Goal: Task Accomplishment & Management: Use online tool/utility

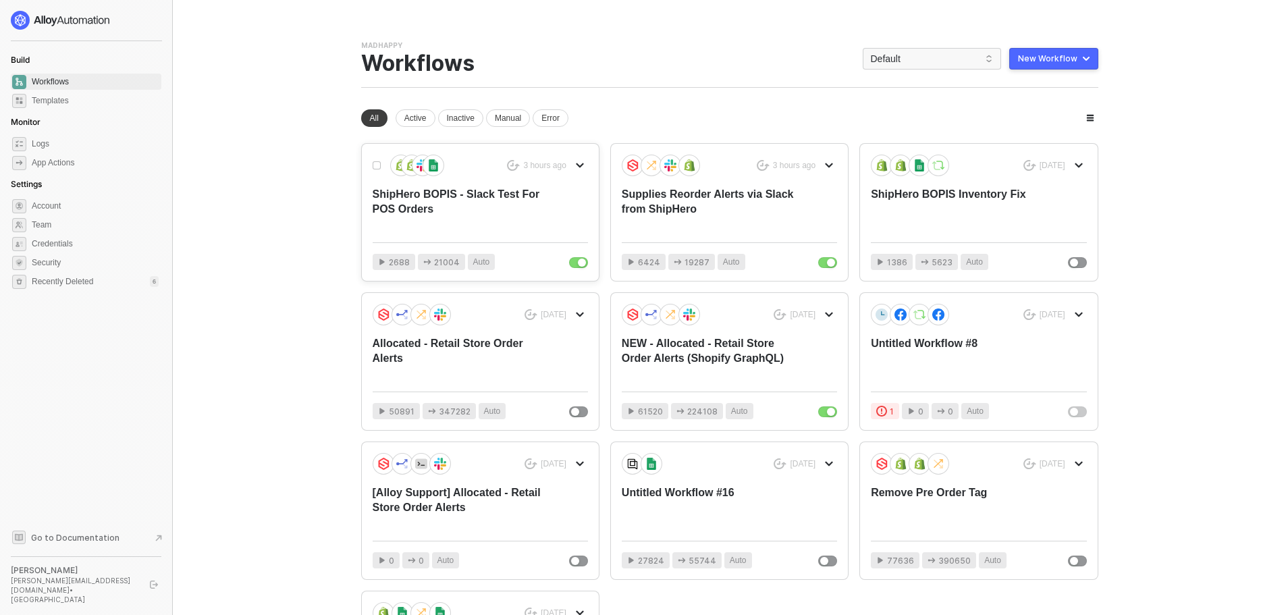
click at [475, 201] on div "ShipHero BOPIS - Slack Test For POS Orders" at bounding box center [459, 209] width 172 height 45
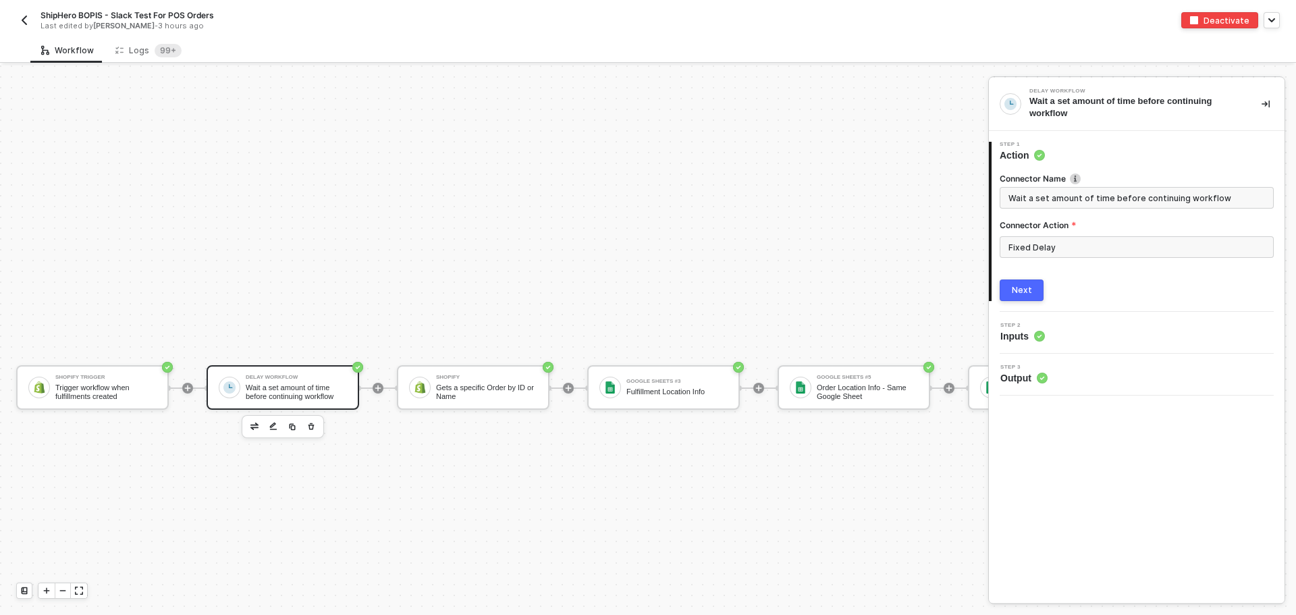
scroll to position [323, 1157]
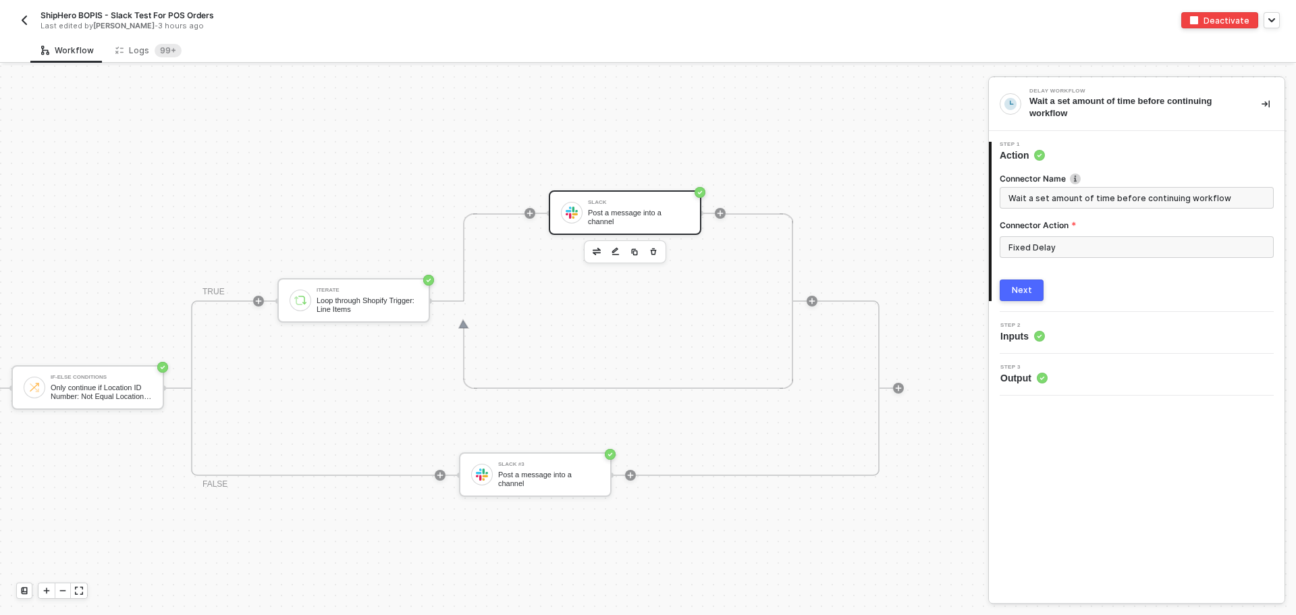
click at [646, 219] on div "Post a message into a channel" at bounding box center [638, 217] width 101 height 17
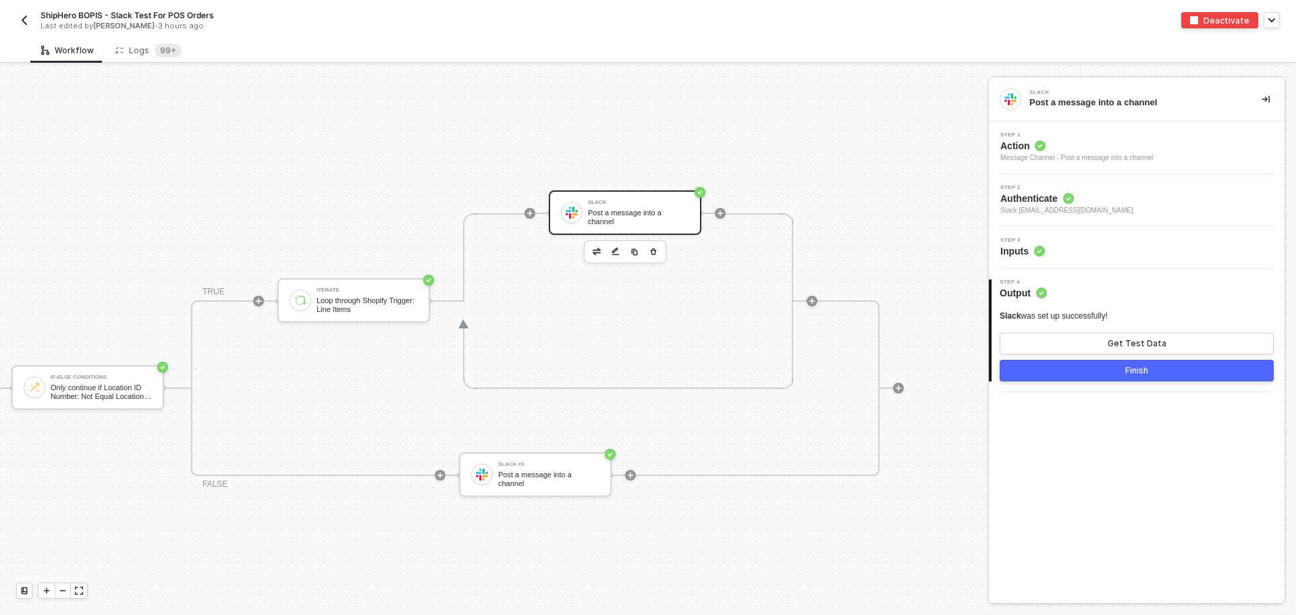
click at [1065, 250] on div "Step 3 Inputs" at bounding box center [1138, 248] width 292 height 20
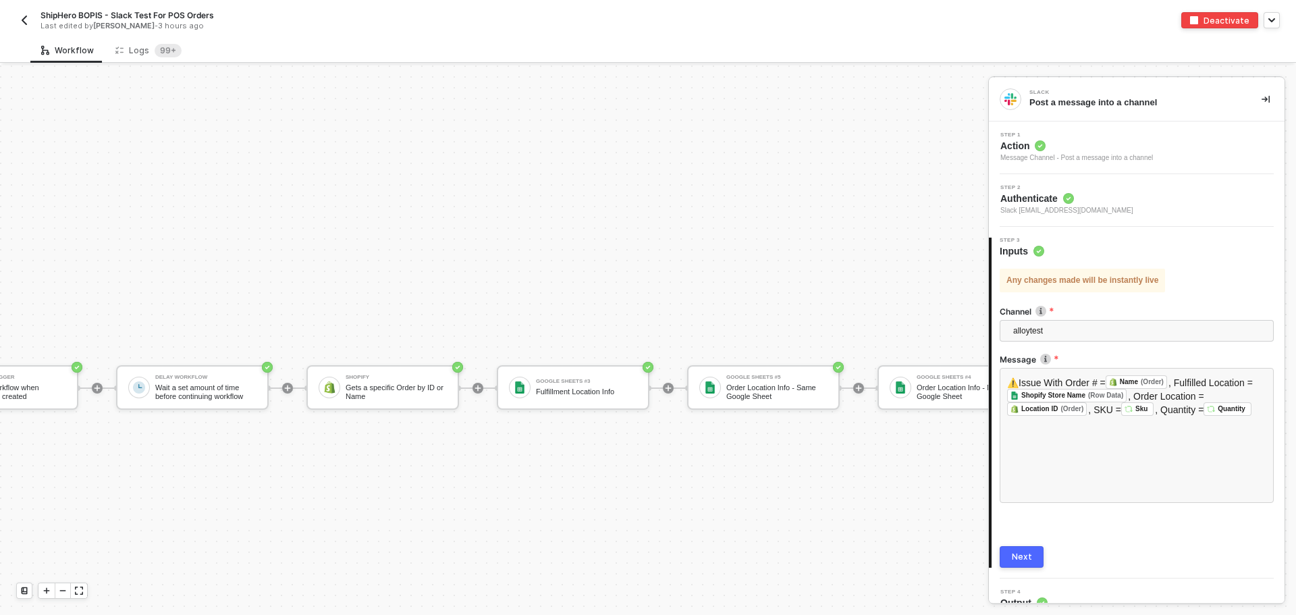
scroll to position [323, 0]
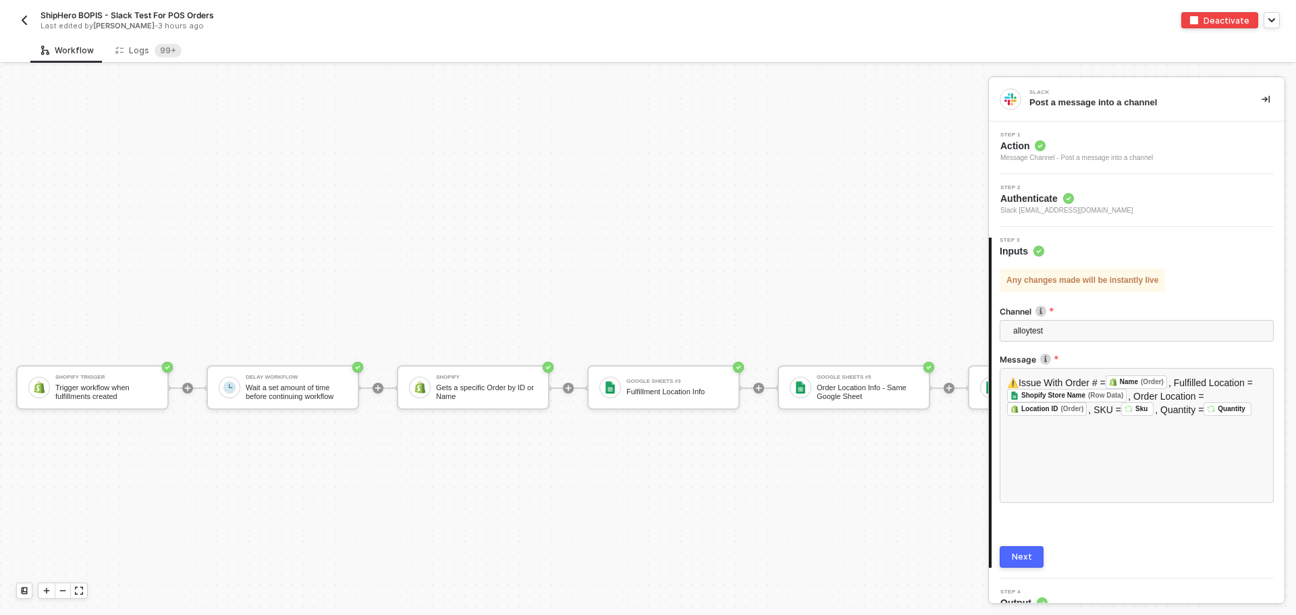
click at [32, 24] on button "button" at bounding box center [24, 20] width 16 height 16
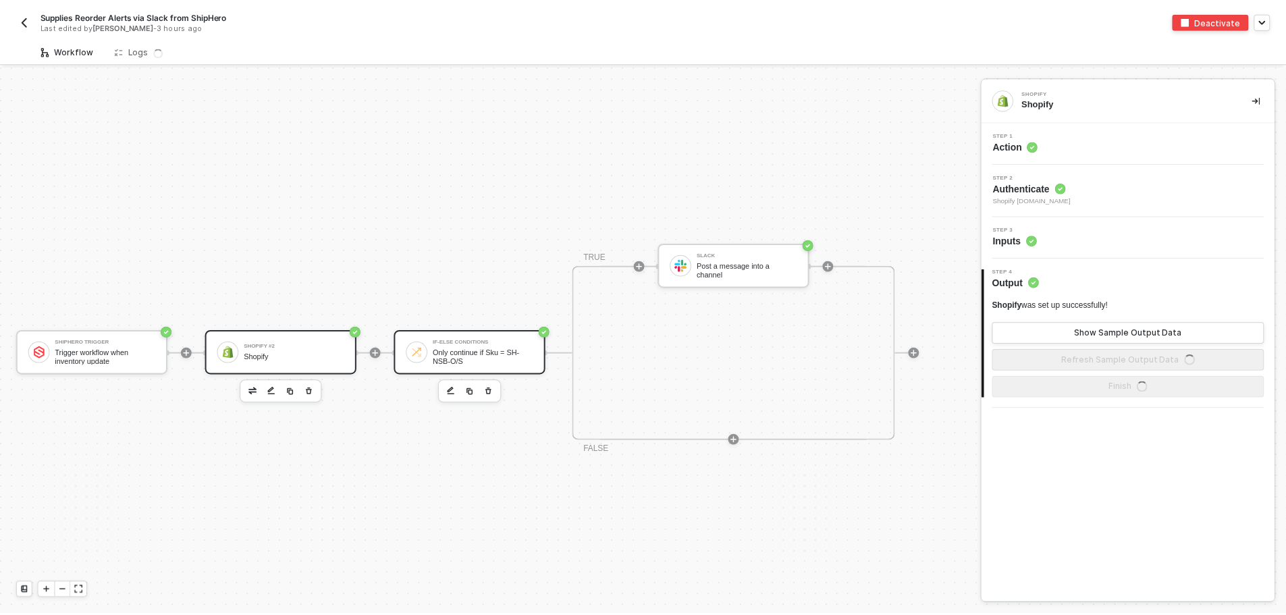
scroll to position [35, 0]
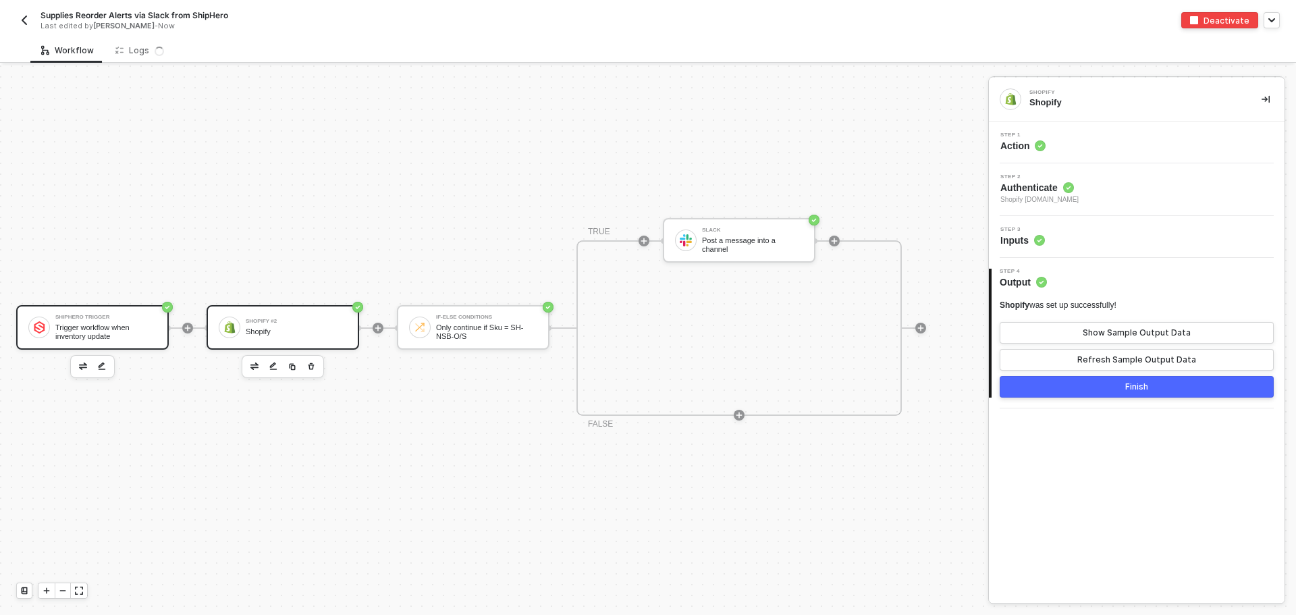
click at [80, 323] on div "Trigger workflow when inventory update" at bounding box center [105, 331] width 101 height 17
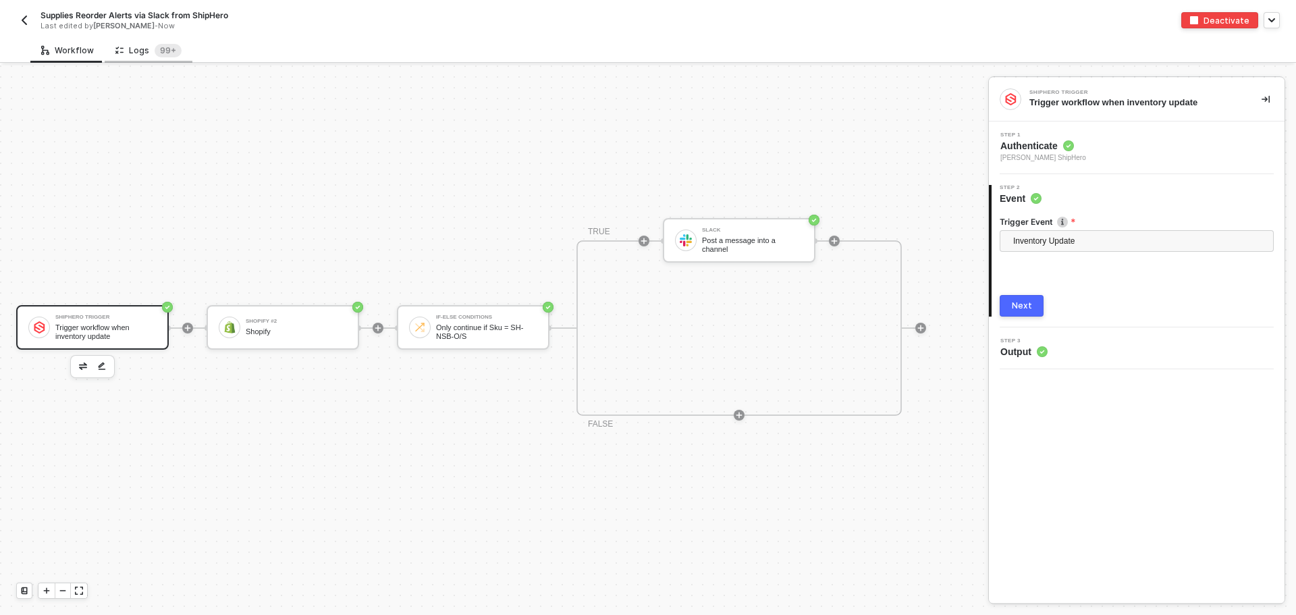
click at [134, 47] on div "Logs 99+" at bounding box center [148, 51] width 66 height 14
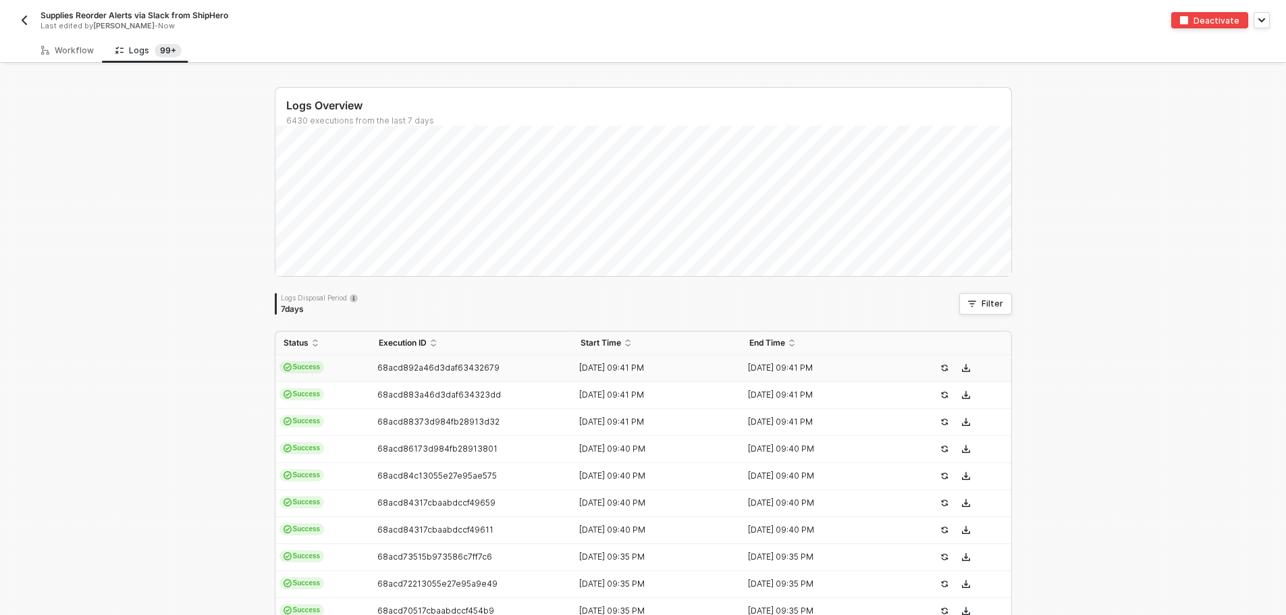
click at [347, 364] on td "Success" at bounding box center [322, 368] width 95 height 27
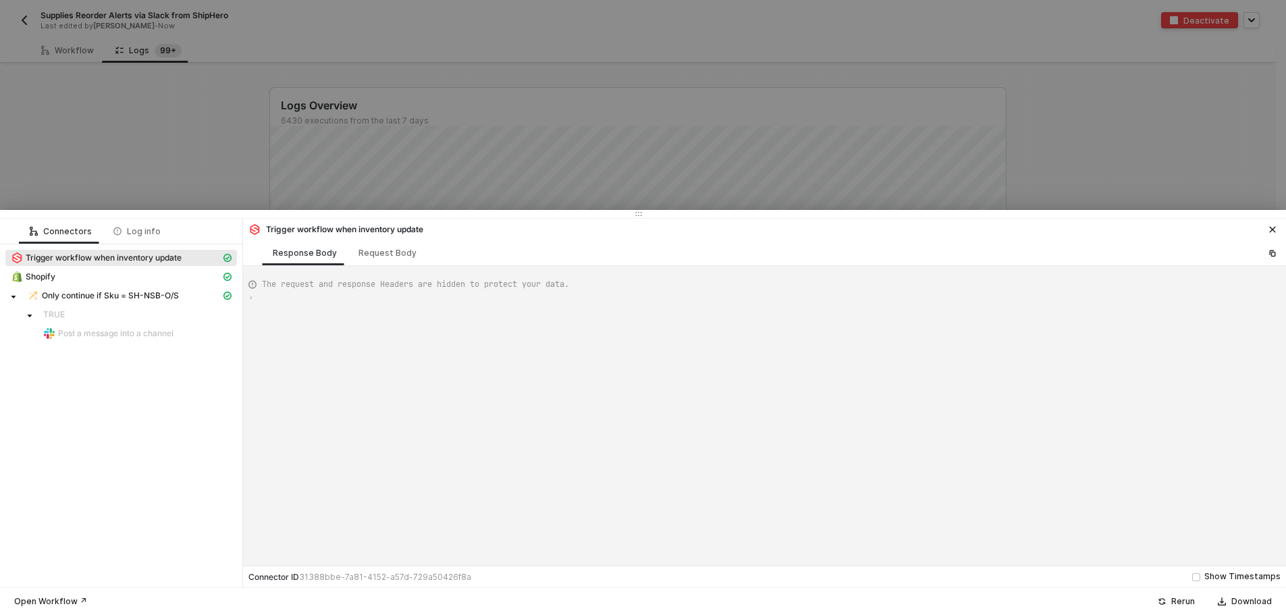
type textarea "{ "json": { "account_id": 75762, "account_uuid": "QWNjb3VudDo3NTc2Mg==", "webho…"
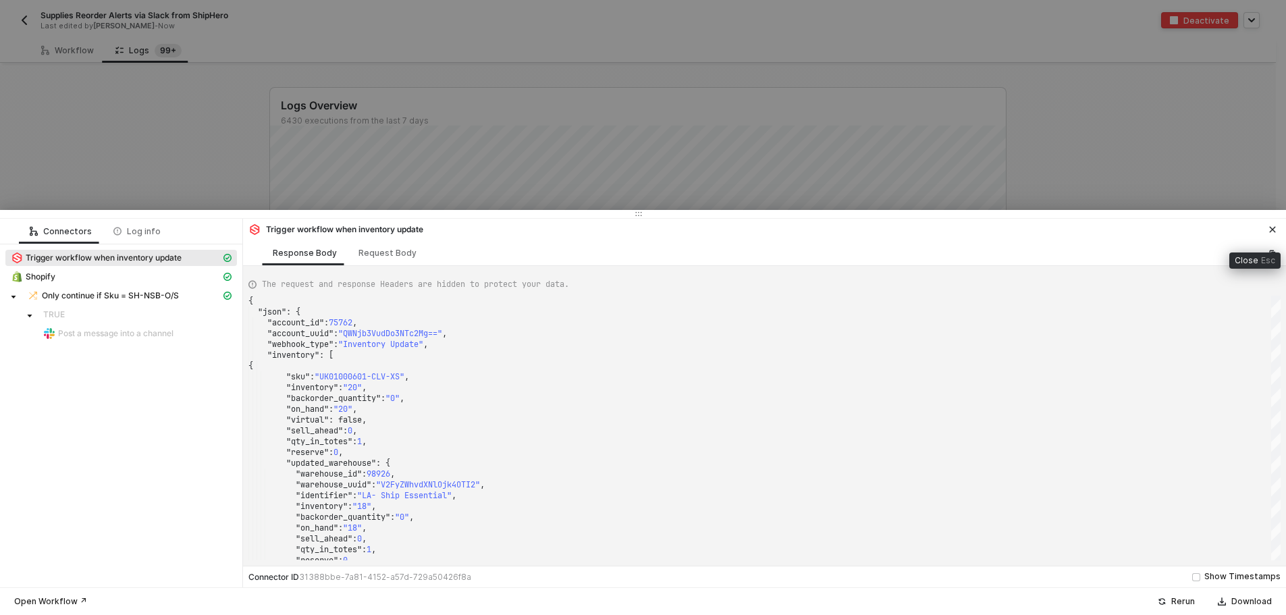
click at [1271, 229] on icon "icon-close" at bounding box center [1273, 229] width 8 height 8
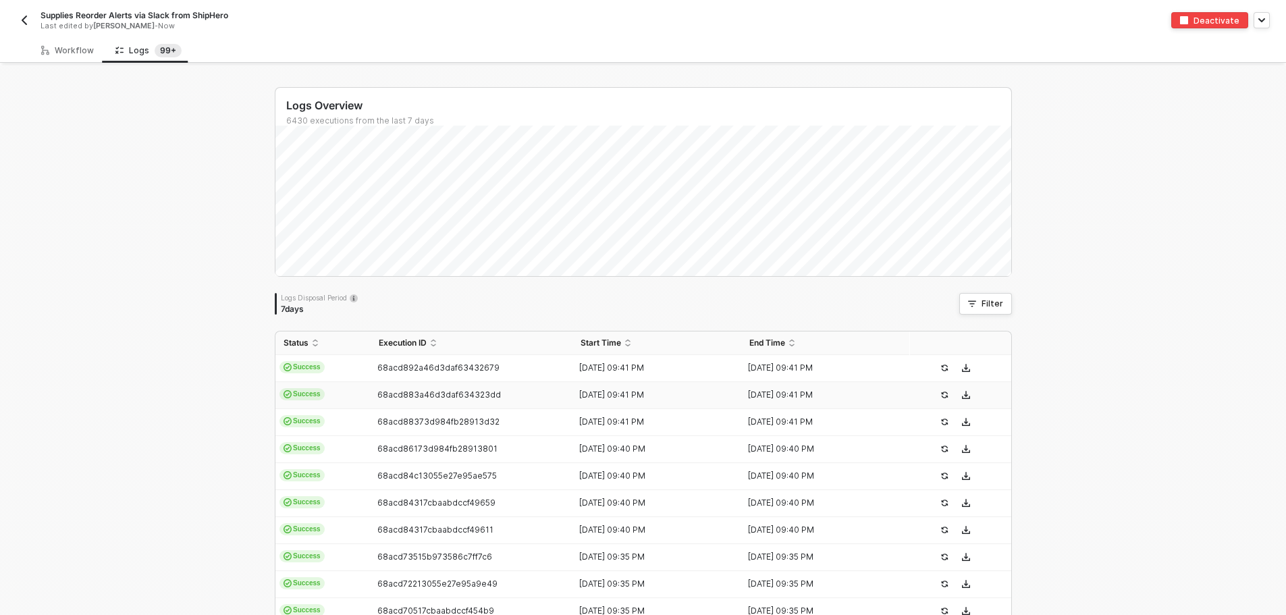
click at [340, 396] on td "Success" at bounding box center [322, 395] width 95 height 27
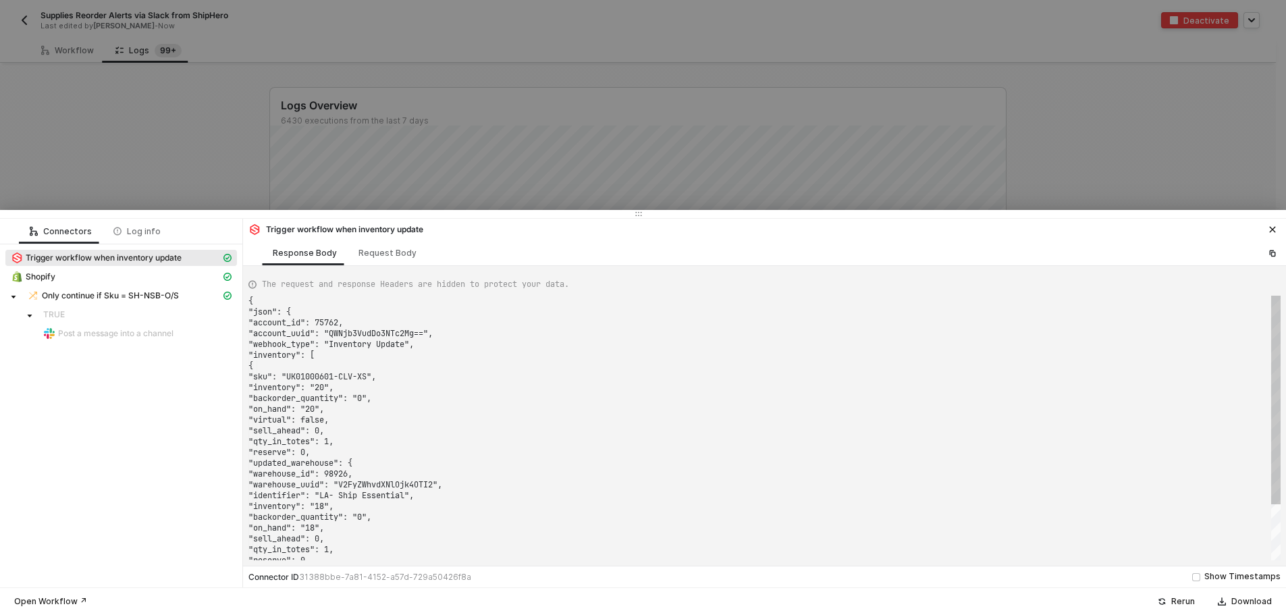
type textarea "{ "json": { "account_id": 75762, "account_uuid": "QWNjb3VudDo3NTc2Mg==", "webho…"
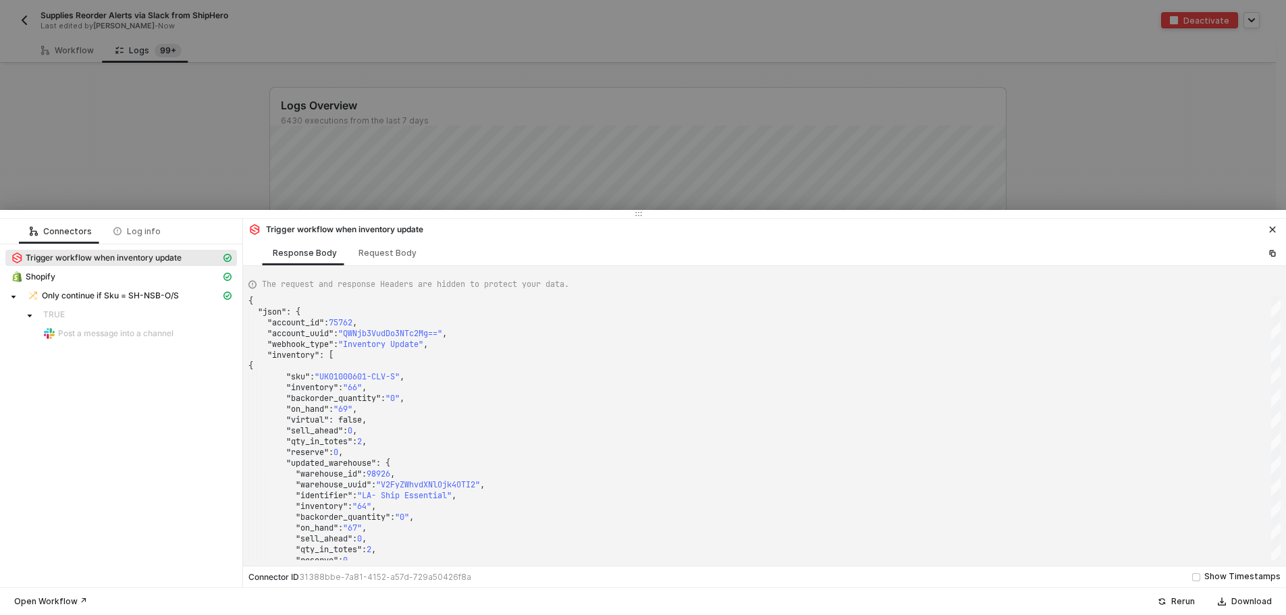
click at [1269, 229] on icon "icon-close" at bounding box center [1273, 229] width 8 height 8
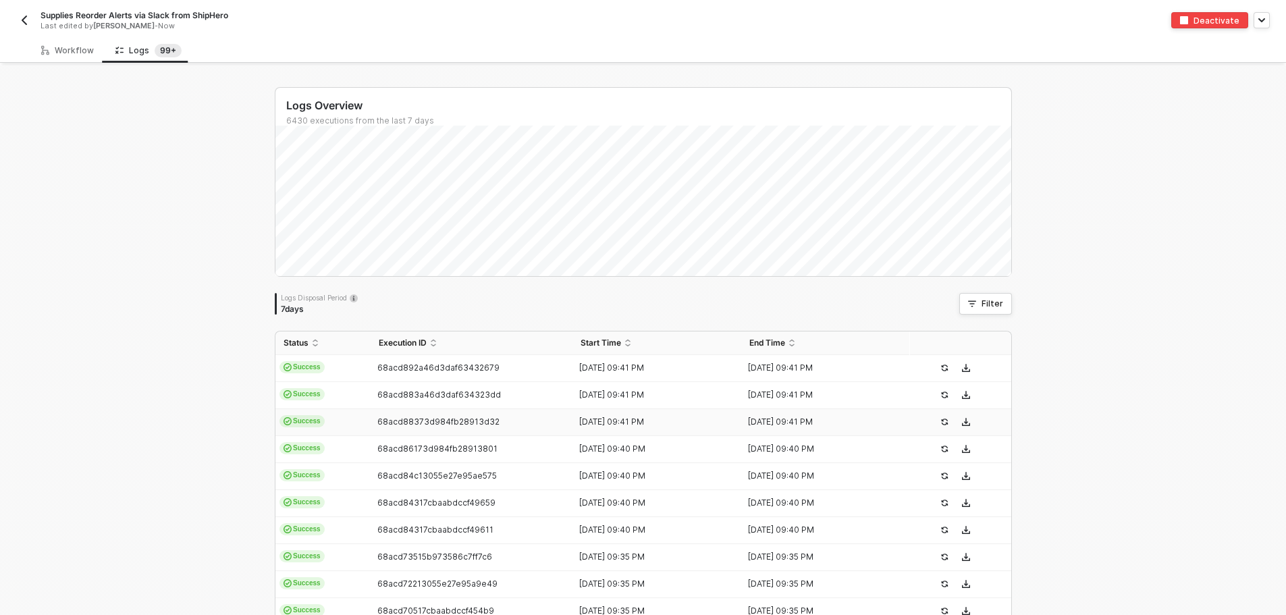
click at [350, 420] on td "Success" at bounding box center [322, 422] width 95 height 27
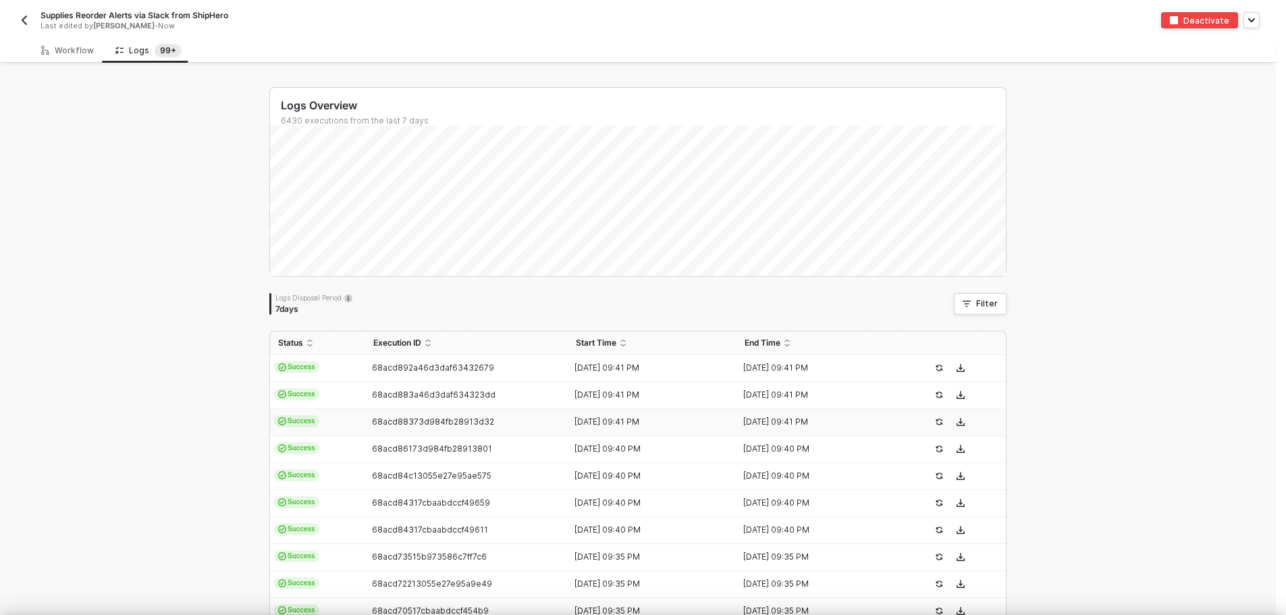
type textarea "{ "json": { "account_id": 75762, "account_uuid": "QWNjb3VudDo3NTc2Mg==", "webho…"
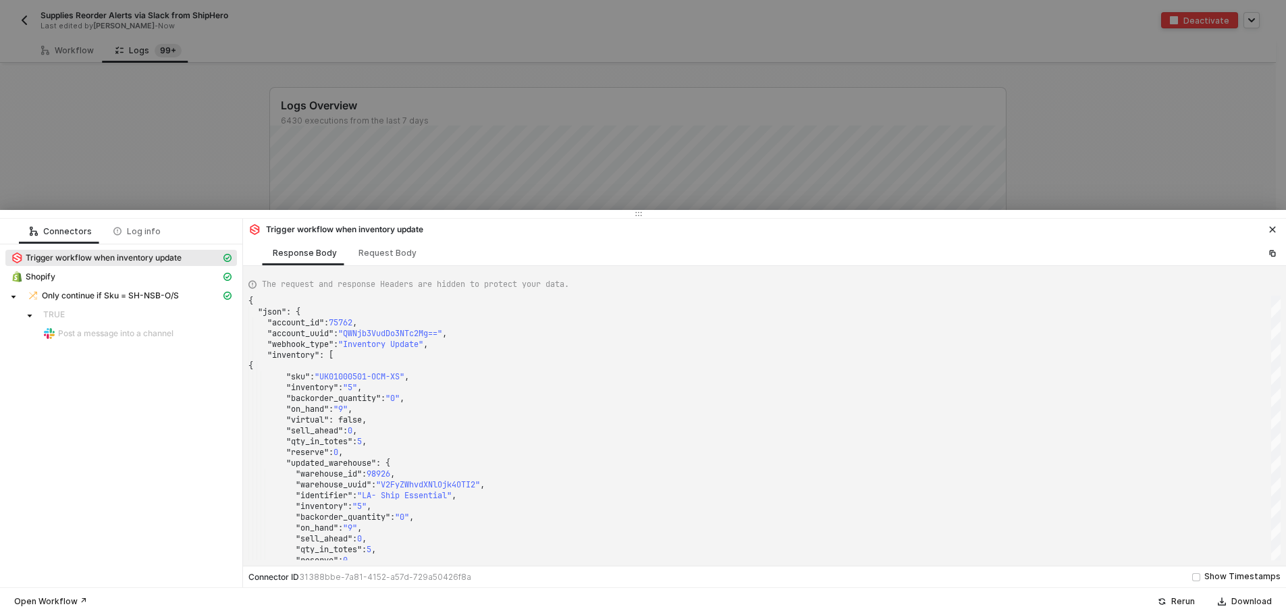
click at [1265, 223] on button "button" at bounding box center [1273, 229] width 16 height 16
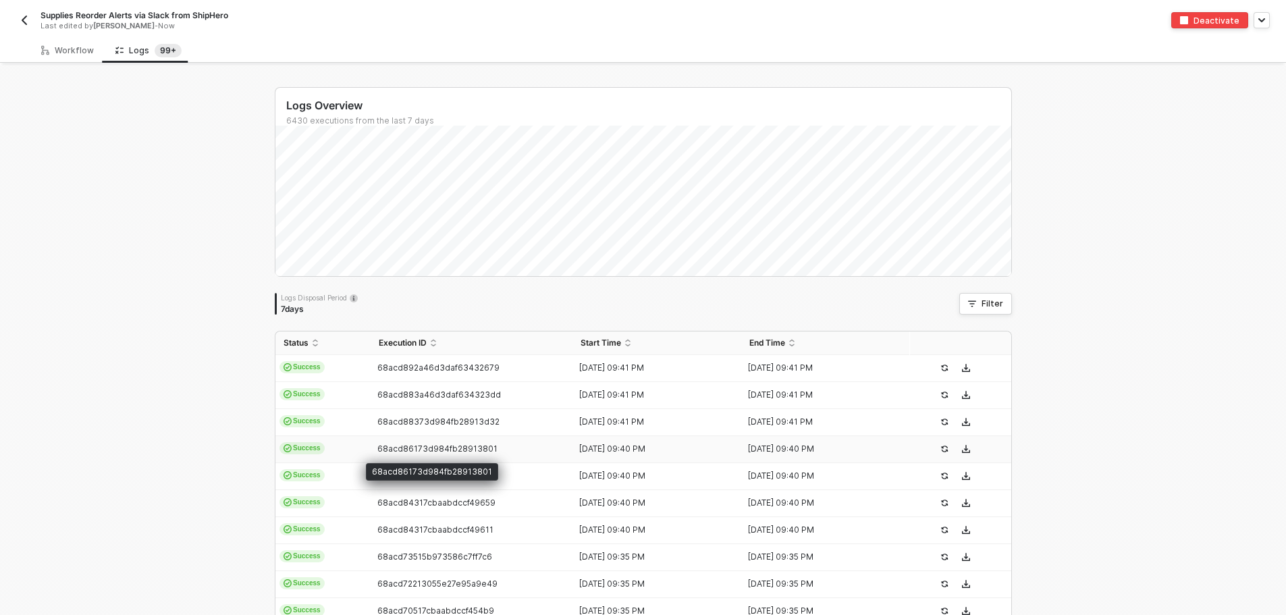
click at [377, 446] on span "68acd86173d984fb28913801" at bounding box center [437, 449] width 120 height 10
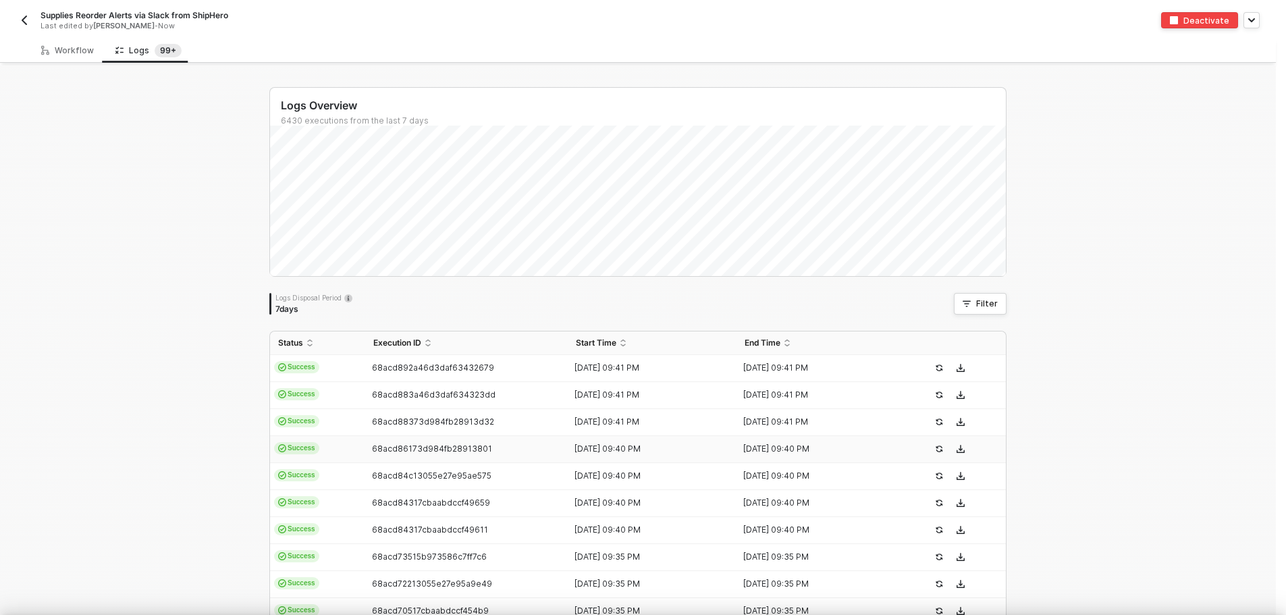
type textarea "{ "json": { "account_id": 75762, "account_uuid": "QWNjb3VudDo3NTc2Mg==", "webho…"
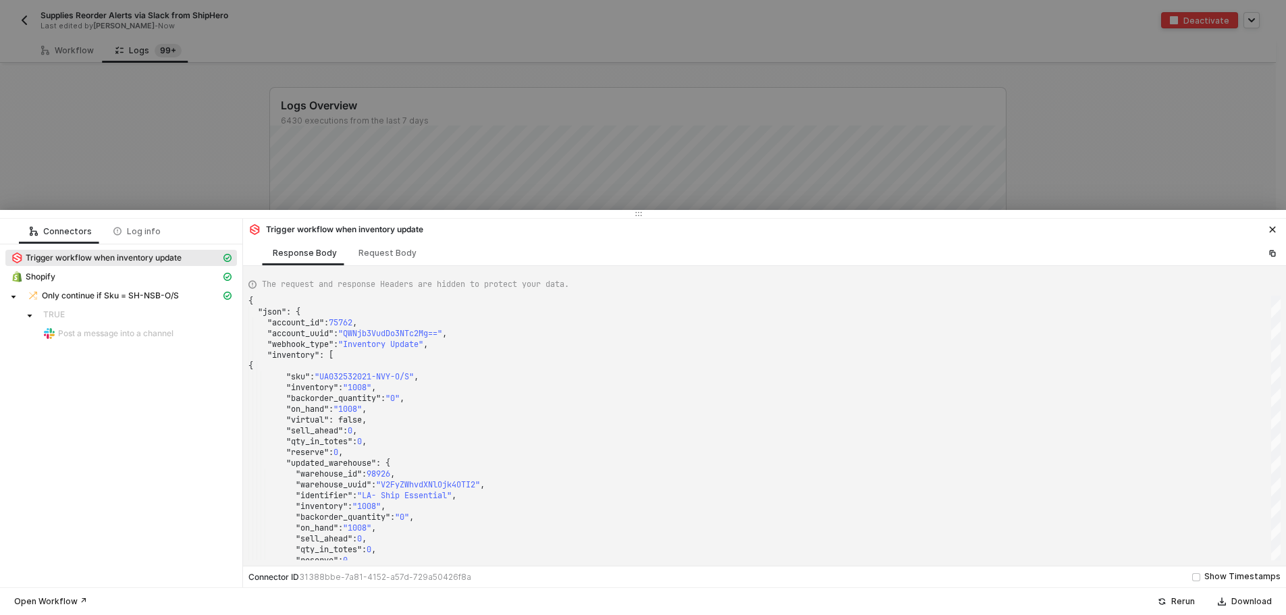
click at [1263, 230] on div "Trigger workflow when inventory update" at bounding box center [764, 228] width 1043 height 19
click at [1267, 231] on button "button" at bounding box center [1273, 229] width 16 height 16
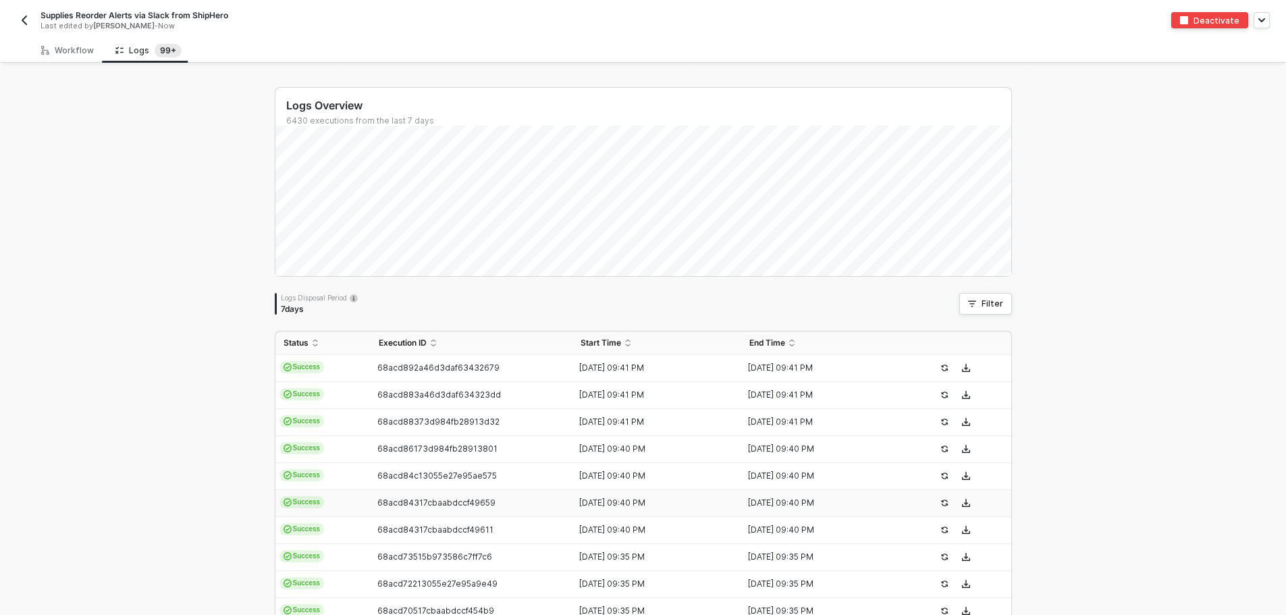
click at [329, 500] on td "Success" at bounding box center [322, 503] width 95 height 27
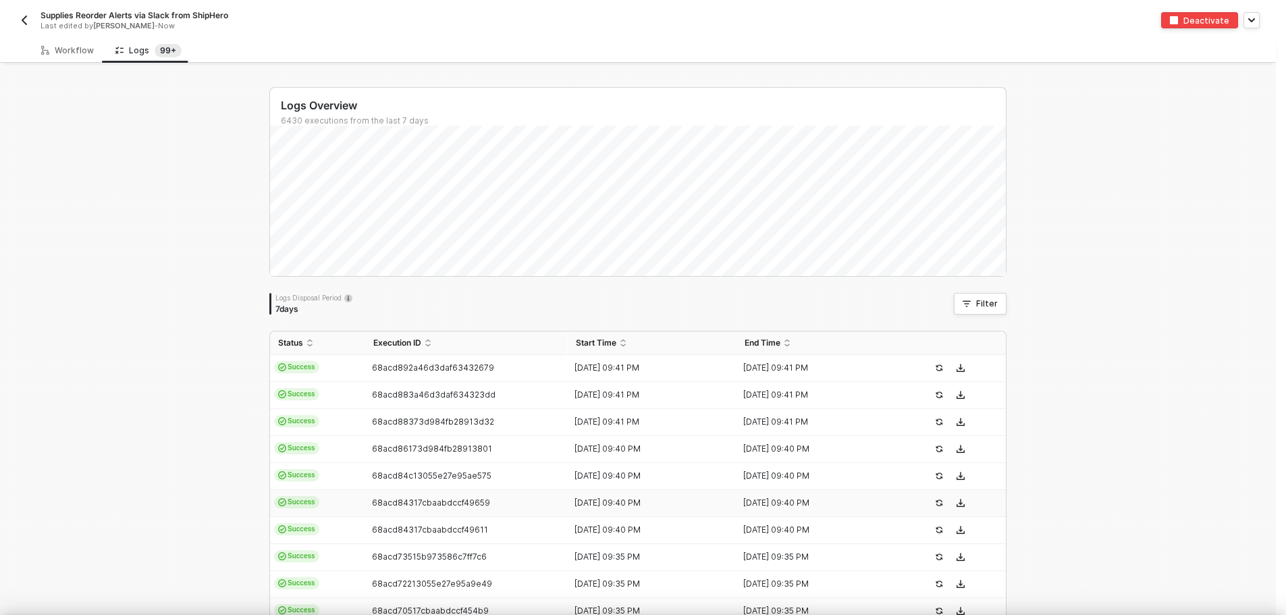
type textarea "{ "json": { "account_id": 75762, "account_uuid": "QWNjb3VudDo3NTc2Mg==", "webho…"
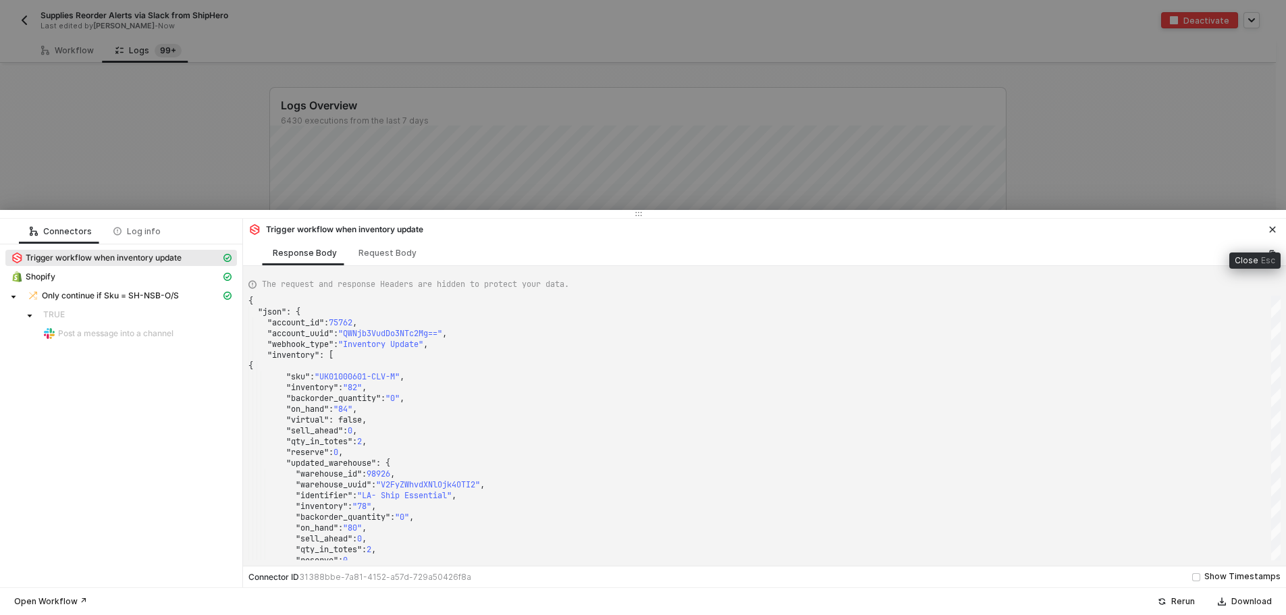
click at [1267, 230] on button "button" at bounding box center [1273, 229] width 16 height 16
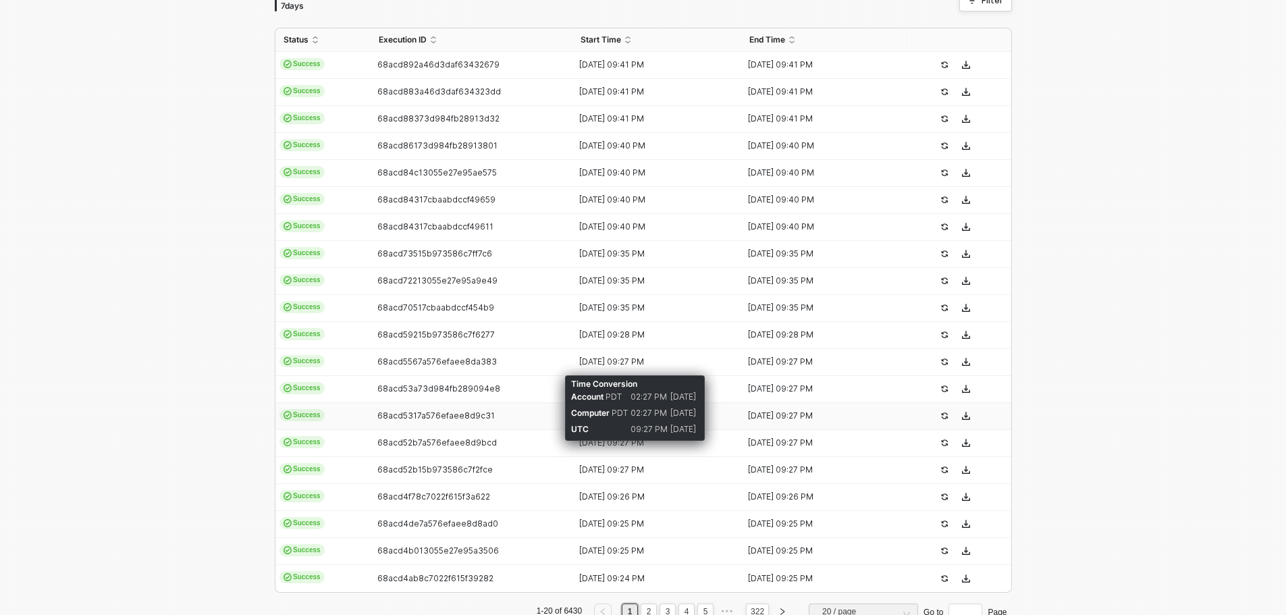
scroll to position [340, 0]
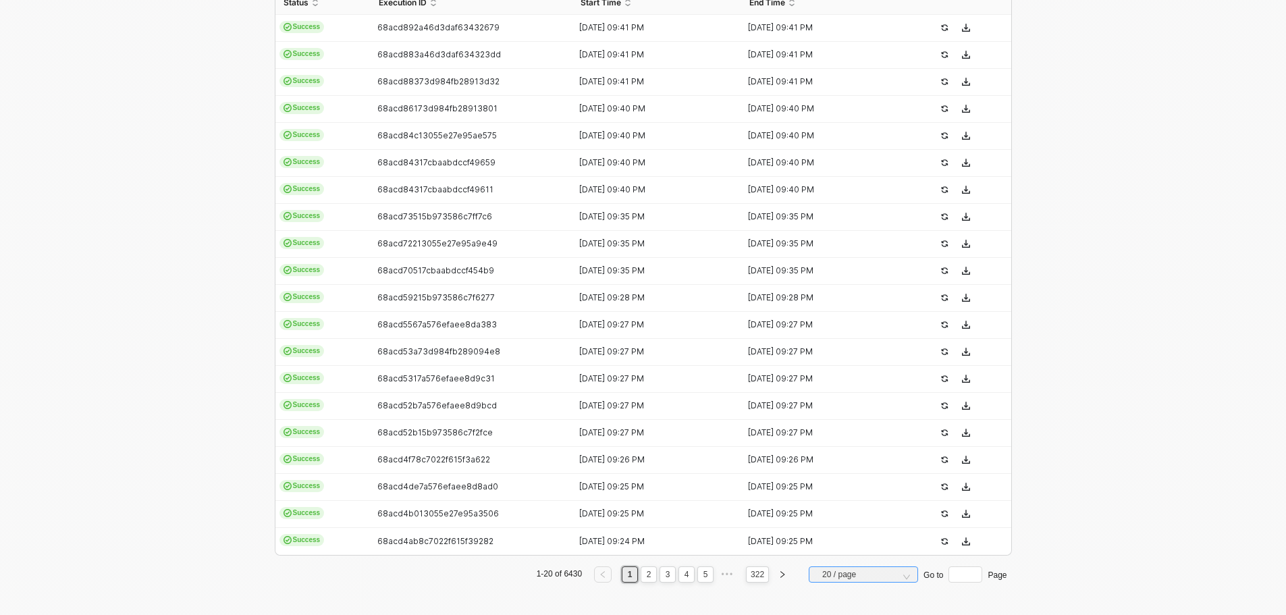
click at [855, 573] on span "20 / page" at bounding box center [866, 574] width 88 height 20
click at [859, 550] on div "50 / page" at bounding box center [864, 550] width 88 height 15
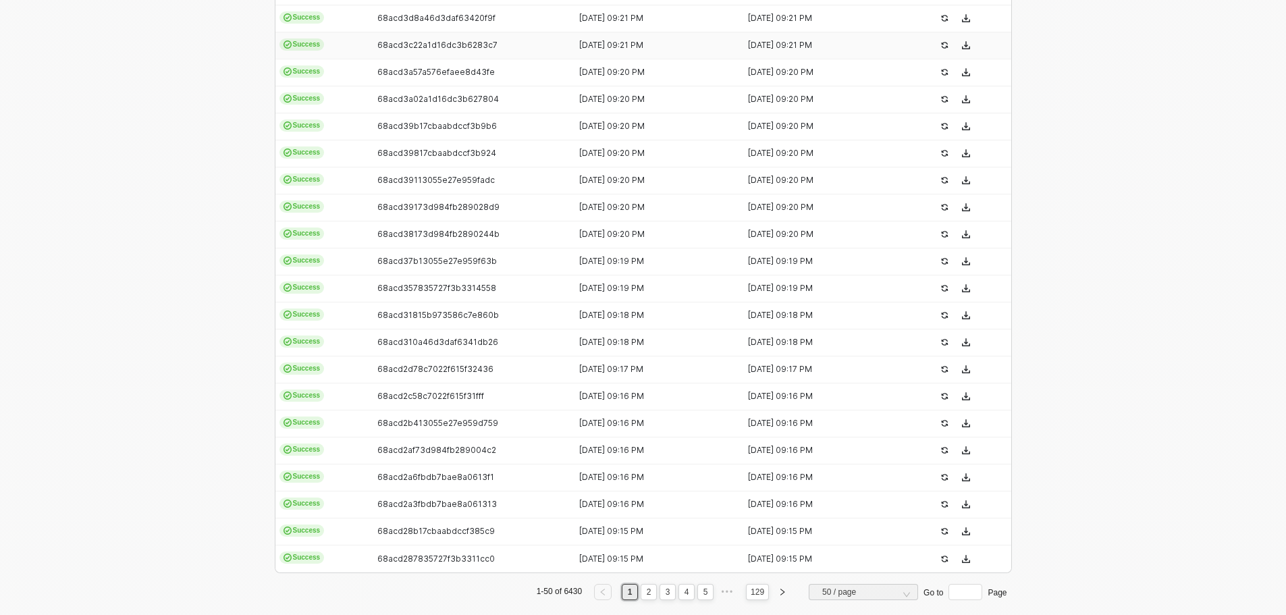
scroll to position [1150, 0]
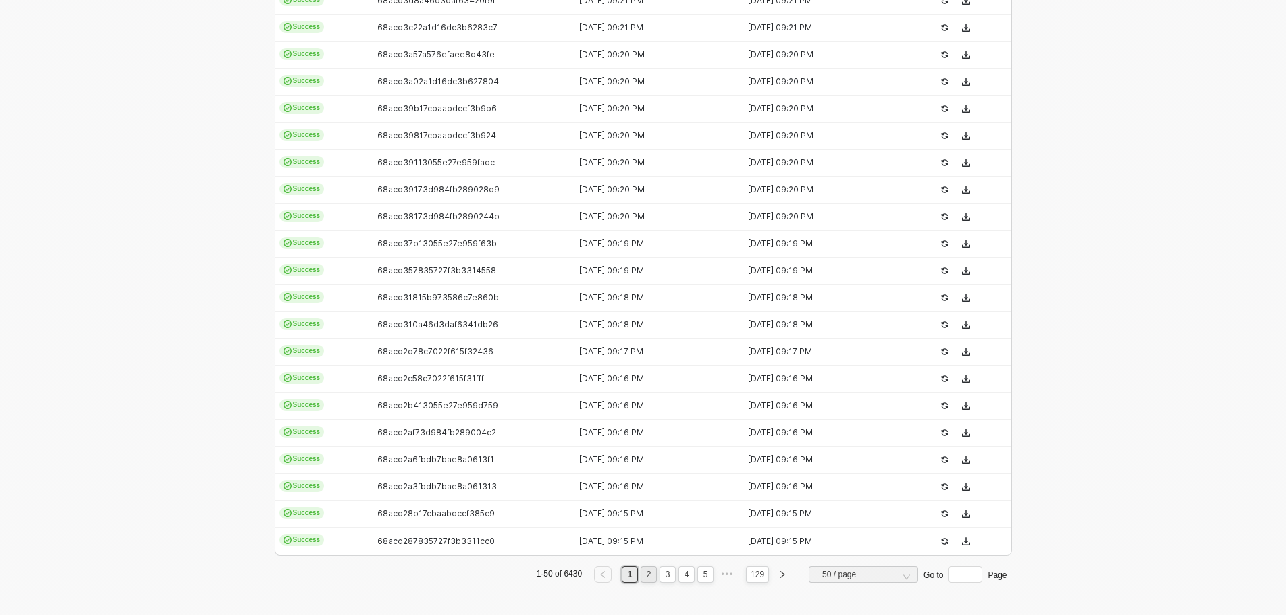
click at [651, 575] on link "2" at bounding box center [649, 574] width 13 height 15
click at [663, 575] on link "3" at bounding box center [668, 574] width 13 height 15
click at [699, 576] on link "5" at bounding box center [705, 574] width 13 height 15
click at [703, 576] on link "7" at bounding box center [705, 574] width 13 height 15
click at [710, 579] on li "9" at bounding box center [705, 574] width 16 height 16
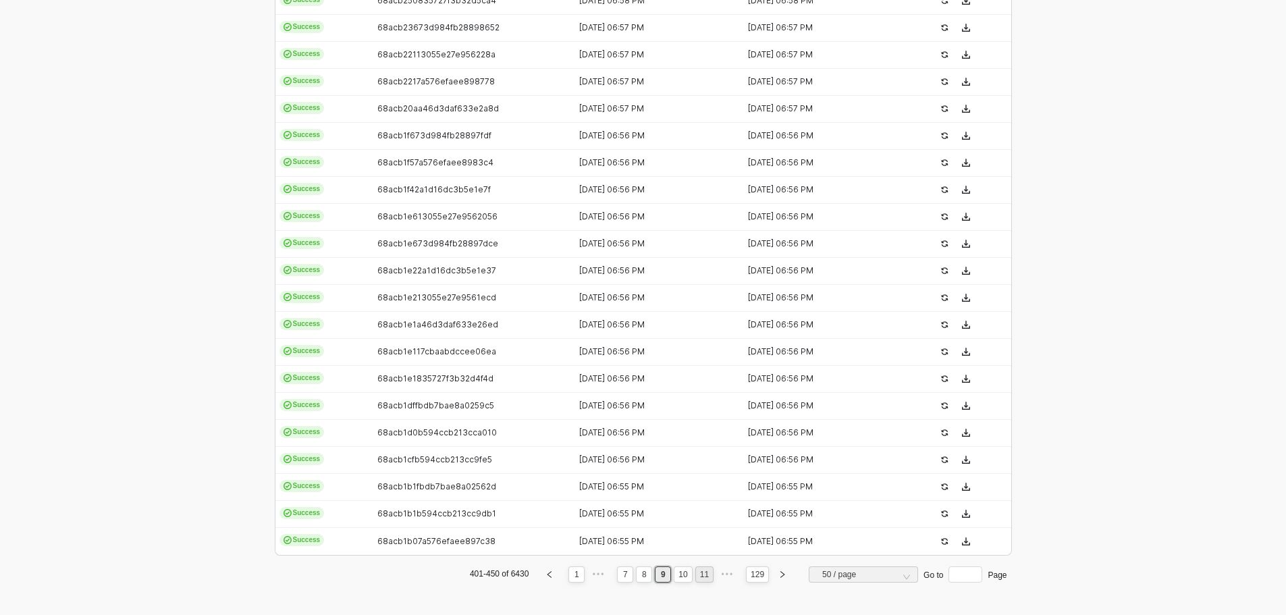
click at [710, 579] on link "11" at bounding box center [704, 574] width 17 height 15
click at [710, 579] on link "13" at bounding box center [704, 574] width 17 height 15
click at [710, 579] on link "15" at bounding box center [704, 574] width 17 height 15
click at [710, 579] on link "17" at bounding box center [704, 574] width 17 height 15
click at [710, 579] on link "19" at bounding box center [704, 574] width 17 height 15
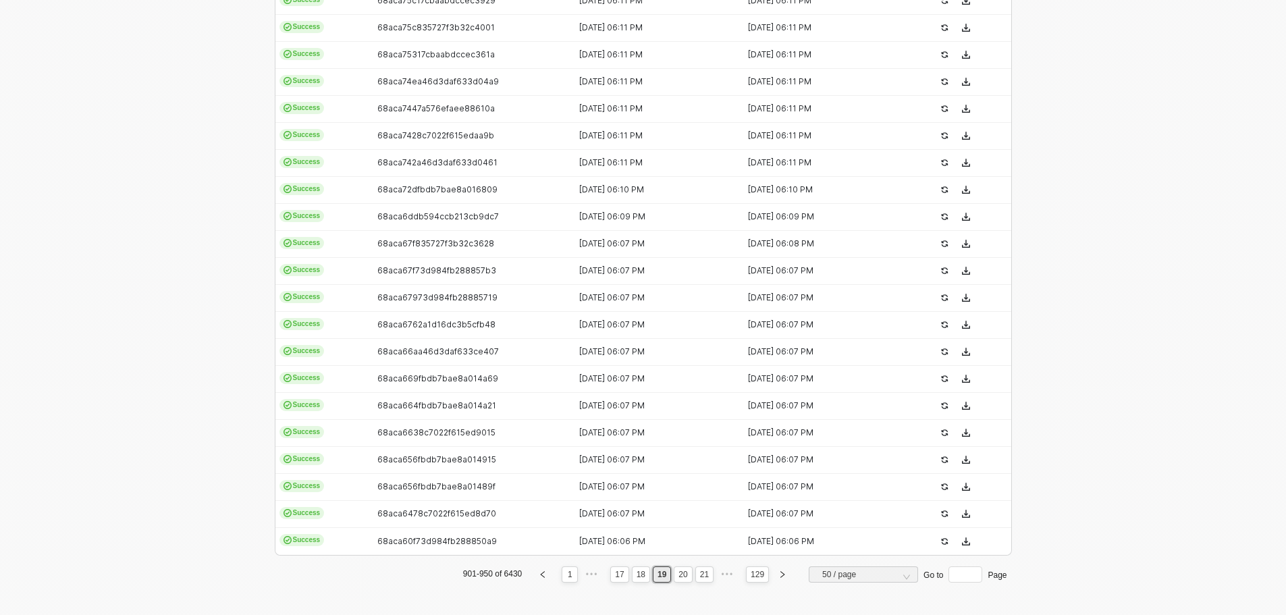
click at [710, 579] on link "21" at bounding box center [704, 574] width 17 height 15
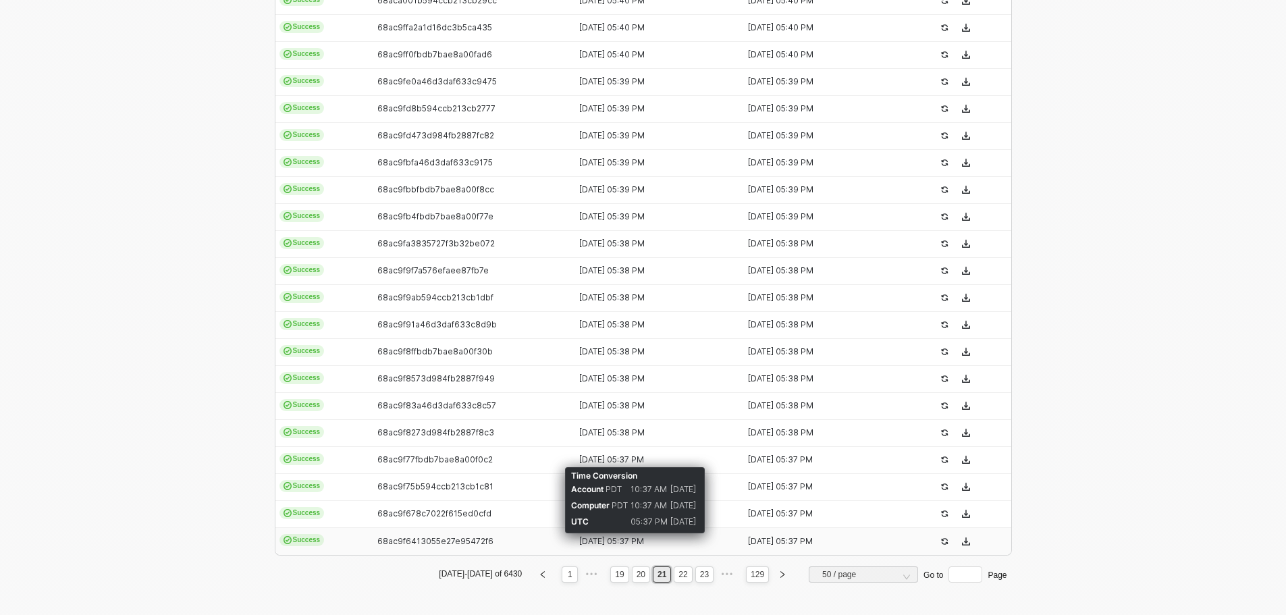
click at [724, 539] on div "25 Aug 2025 05:37 PM" at bounding box center [652, 541] width 158 height 11
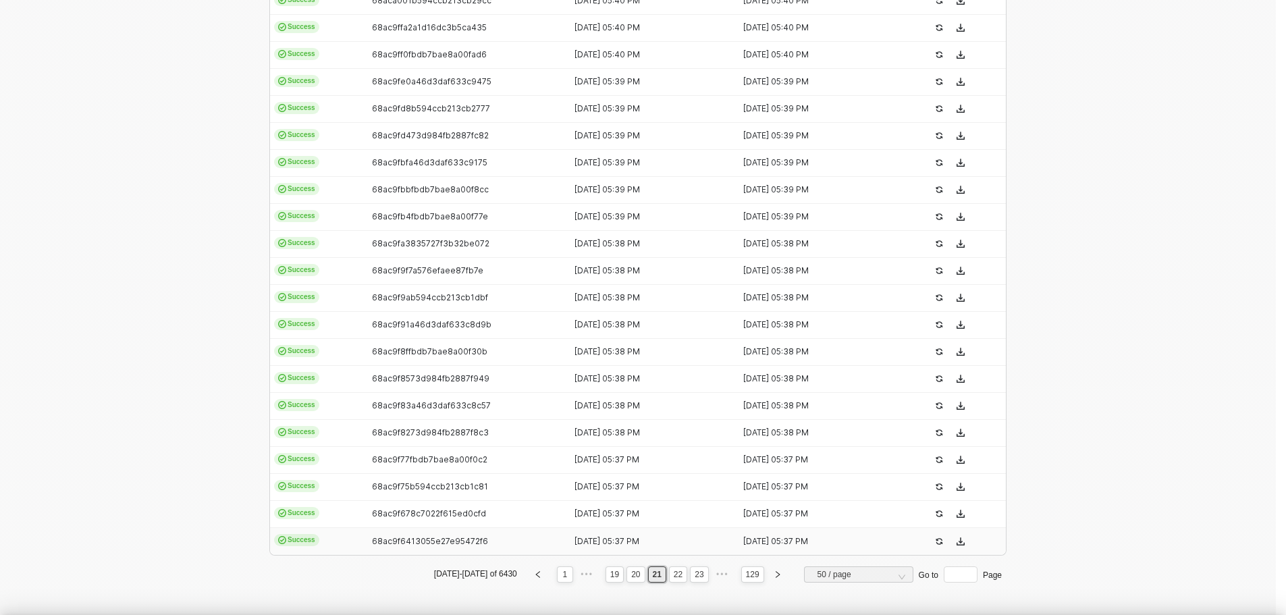
type textarea "{ "json": { "account_id": 75762, "account_uuid": "QWNjb3VudDo3NTc2Mg==", "webho…"
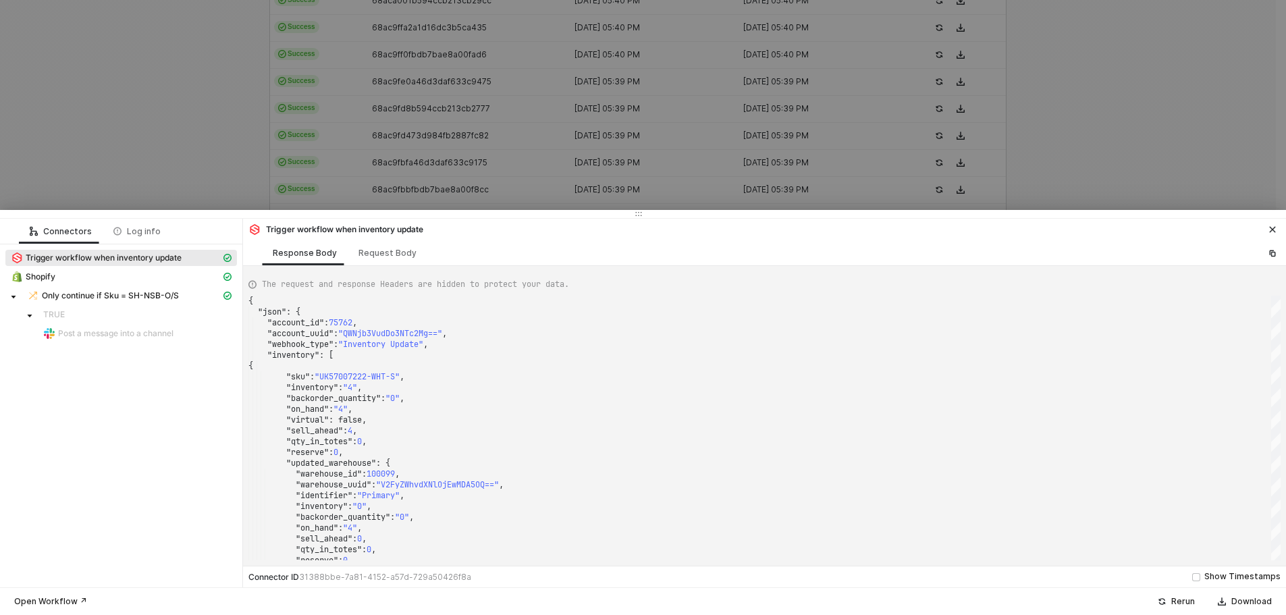
click at [1266, 230] on button "button" at bounding box center [1273, 229] width 16 height 16
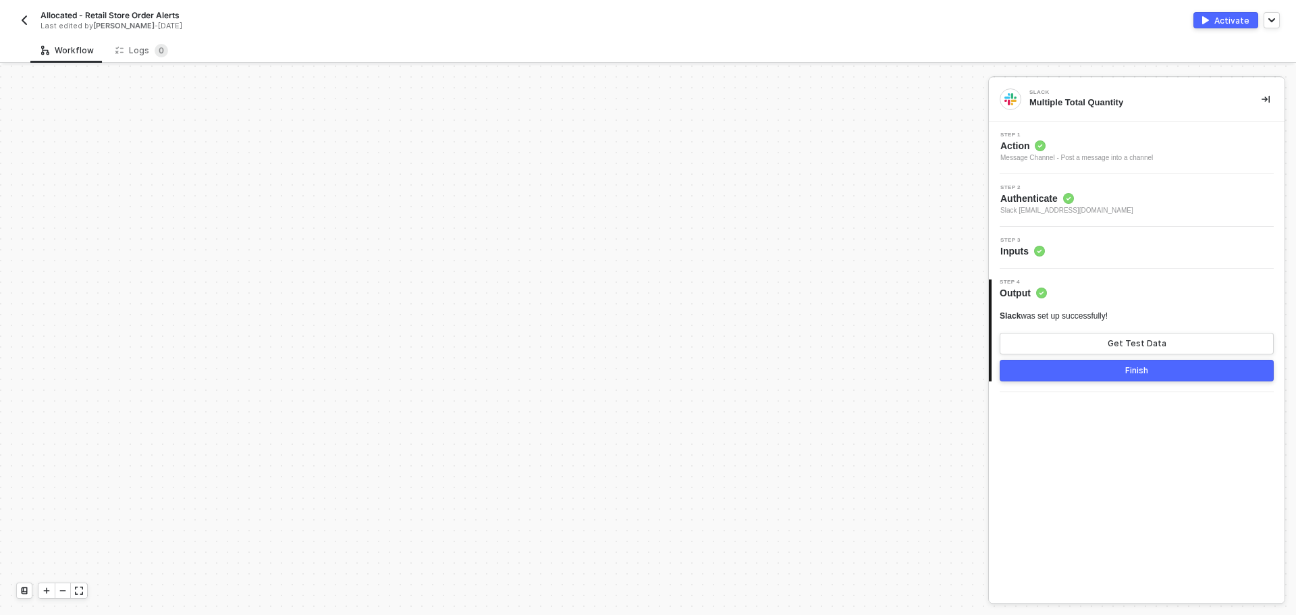
scroll to position [3756, 0]
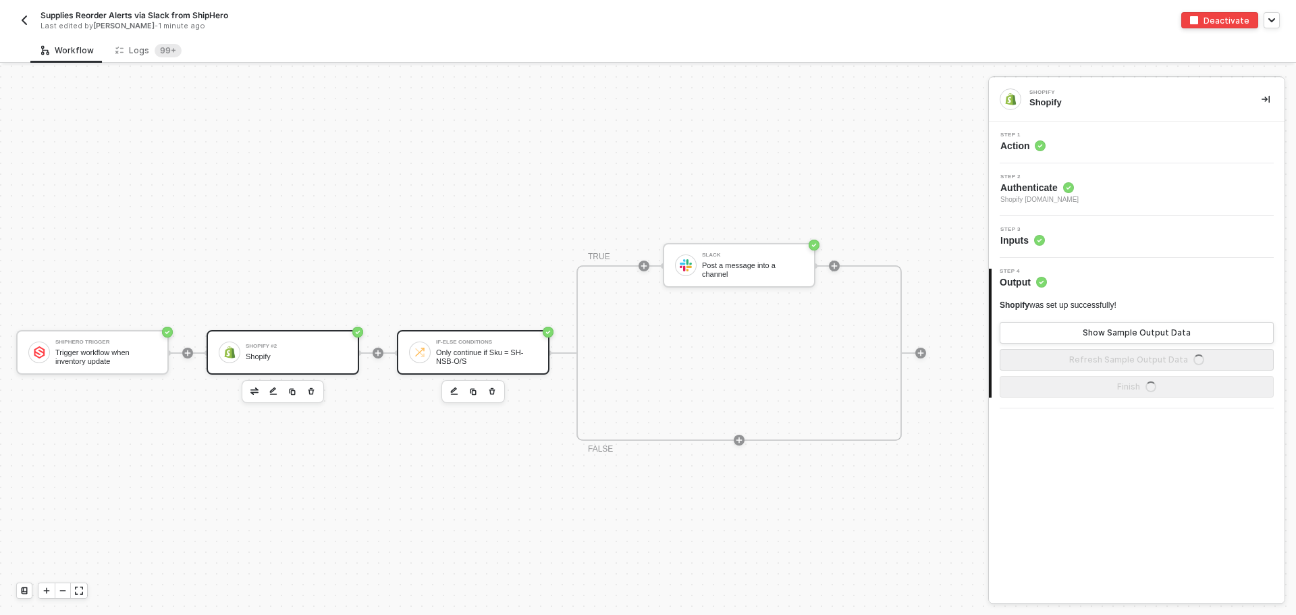
scroll to position [35, 0]
